Goal: Transaction & Acquisition: Purchase product/service

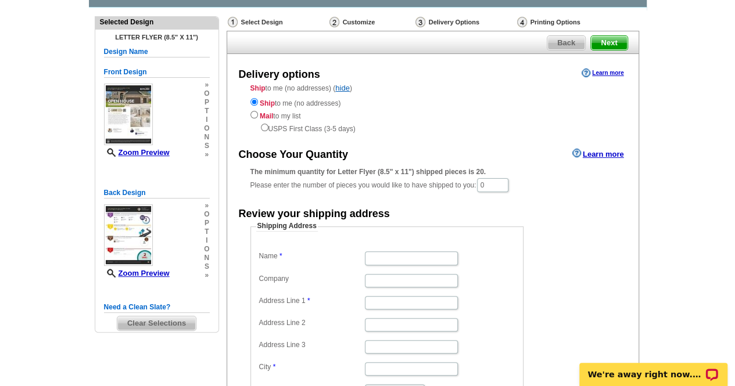
scroll to position [51, 0]
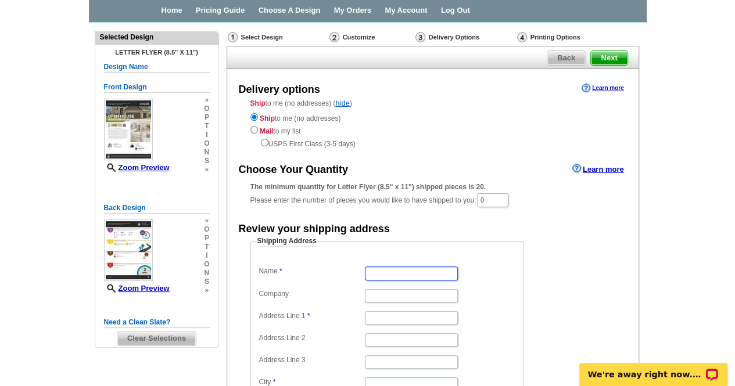
click at [418, 272] on input "Name" at bounding box center [411, 273] width 93 height 13
type input "6"
click at [394, 271] on input "[PERSON_NAME]" at bounding box center [411, 273] width 93 height 13
type input "[PERSON_NAME]"
click at [378, 318] on input "Address Line 1" at bounding box center [411, 318] width 93 height 13
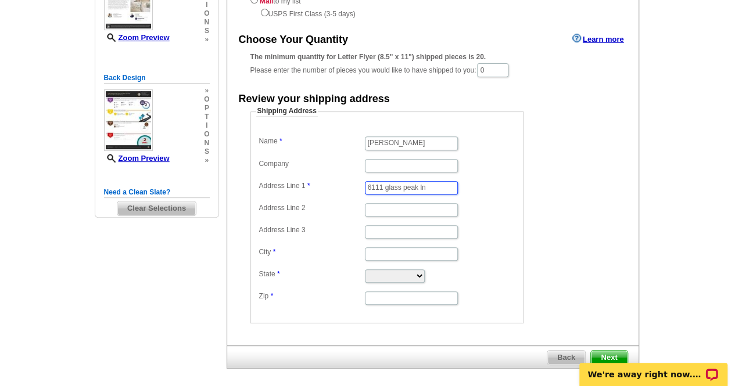
scroll to position [169, 0]
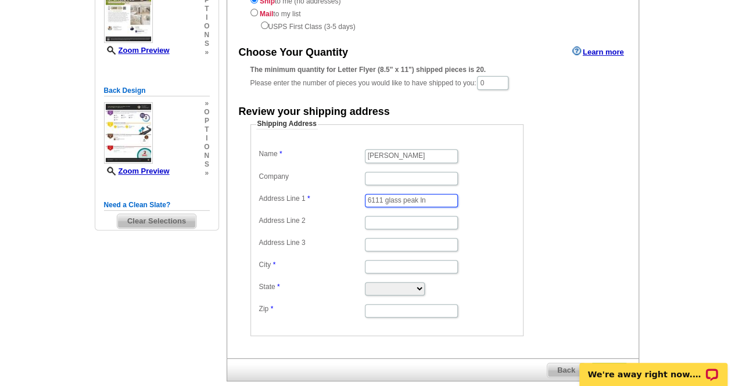
type input "6111 glass peak ln"
click at [393, 263] on input "City" at bounding box center [411, 266] width 93 height 13
type input "[GEOGRAPHIC_DATA]"
click at [425, 283] on select "[US_STATE] [US_STATE] [US_STATE] [US_STATE] [US_STATE] [US_STATE] [US_STATE] [U…" at bounding box center [395, 288] width 60 height 13
select select "[GEOGRAPHIC_DATA]"
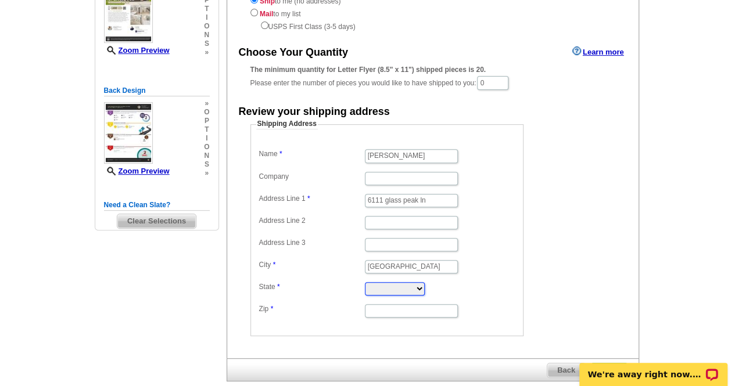
click at [365, 282] on select "[US_STATE] [US_STATE] [US_STATE] [US_STATE] [US_STATE] [US_STATE] [US_STATE] [U…" at bounding box center [395, 288] width 60 height 13
click at [403, 307] on input "Zip" at bounding box center [411, 311] width 93 height 13
type input "77469"
click at [615, 360] on div "We're away right now. Please check back later!" at bounding box center [653, 371] width 163 height 31
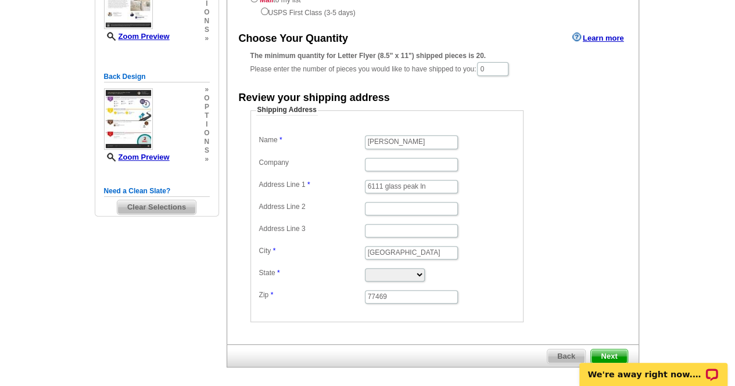
scroll to position [180, 0]
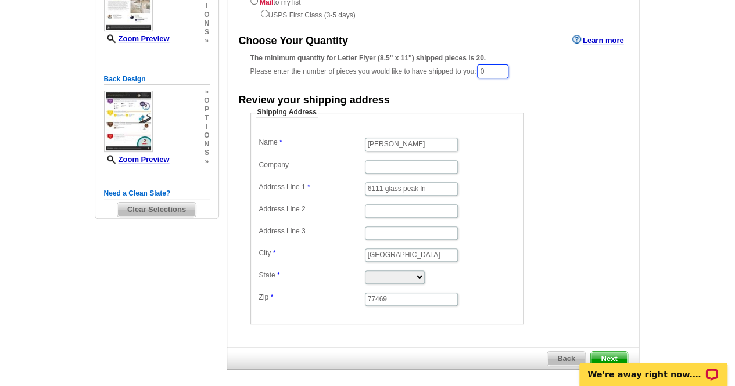
click at [495, 70] on input "0" at bounding box center [492, 72] width 31 height 14
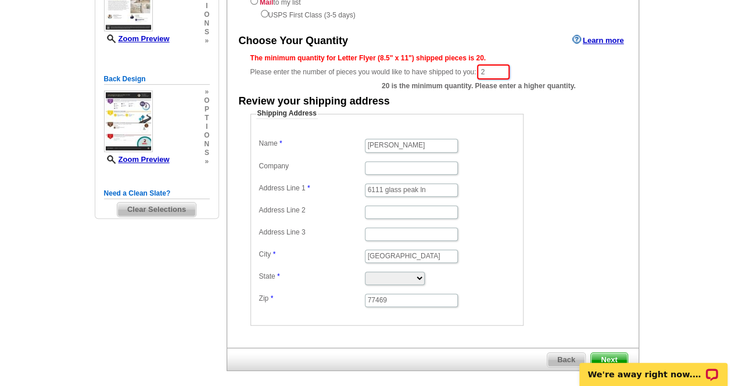
type input "2"
click at [612, 353] on body "We're away right now. Please check back later!" at bounding box center [653, 368] width 163 height 37
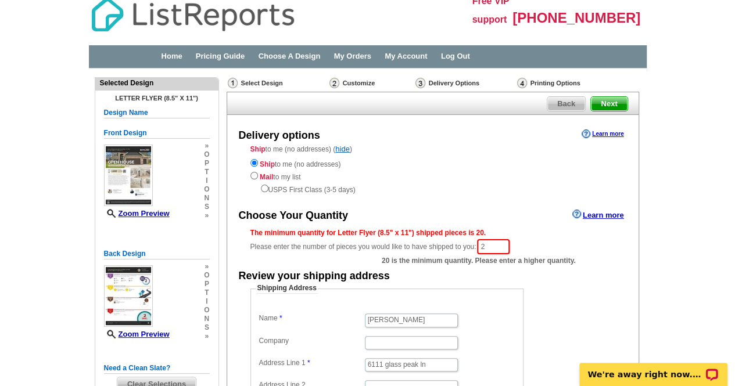
scroll to position [0, 0]
